Goal: Navigation & Orientation: Go to known website

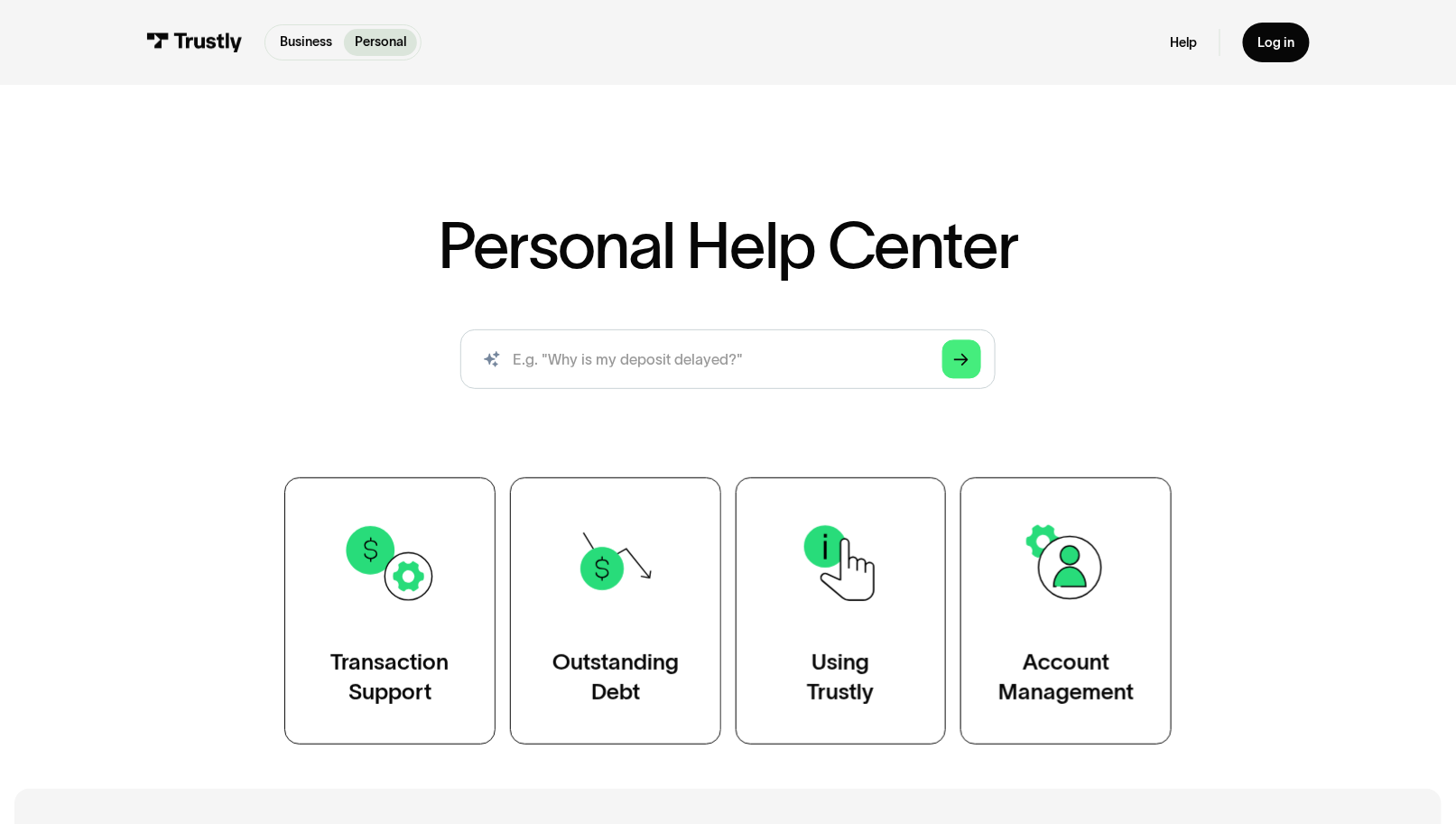
click at [198, 38] on img at bounding box center [194, 42] width 95 height 20
click at [273, 341] on div "AI-powered search ( 1 / 4 ) Type your question and our smart search will find y…" at bounding box center [728, 366] width 1071 height 74
